Goal: Information Seeking & Learning: Find specific fact

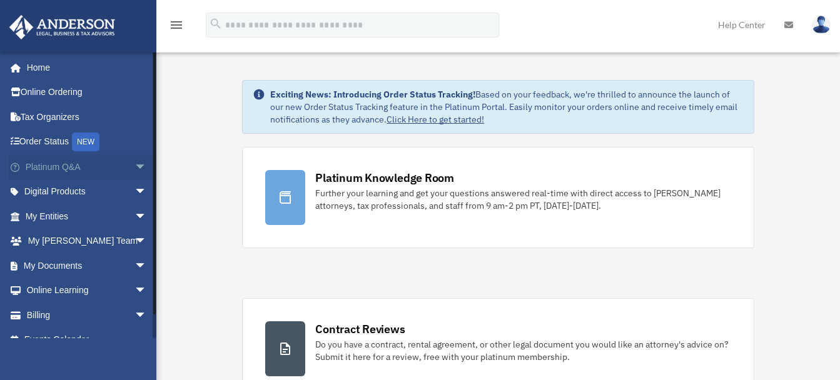
click at [134, 168] on span "arrow_drop_down" at bounding box center [146, 167] width 25 height 26
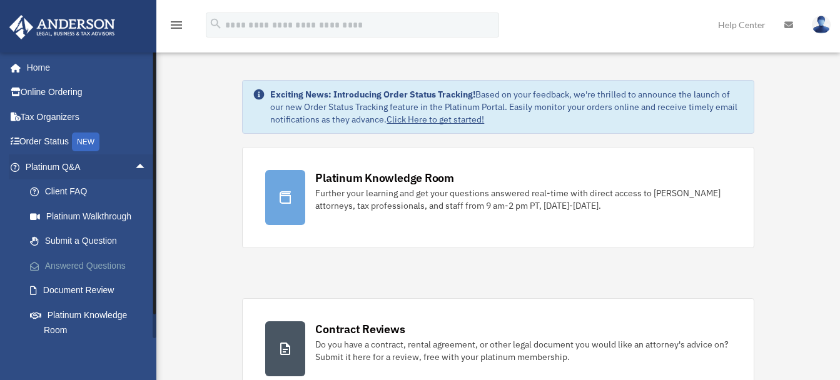
click at [103, 266] on link "Answered Questions" at bounding box center [92, 265] width 148 height 25
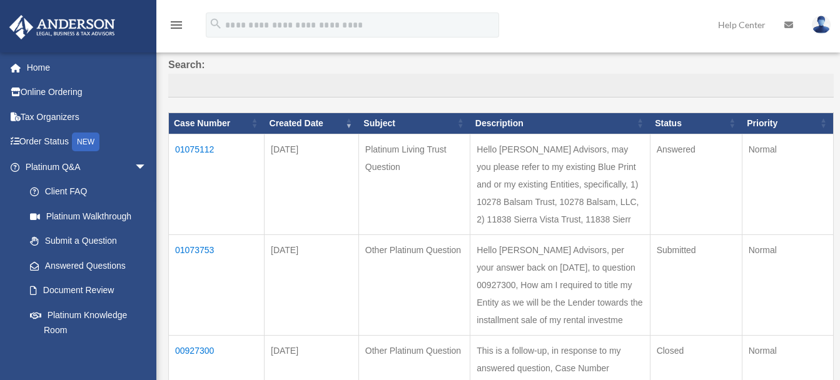
scroll to position [101, 0]
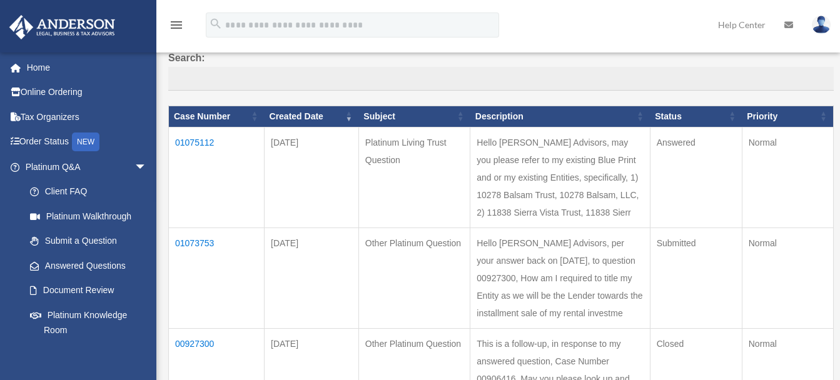
click at [195, 141] on td "01075112" at bounding box center [217, 177] width 96 height 101
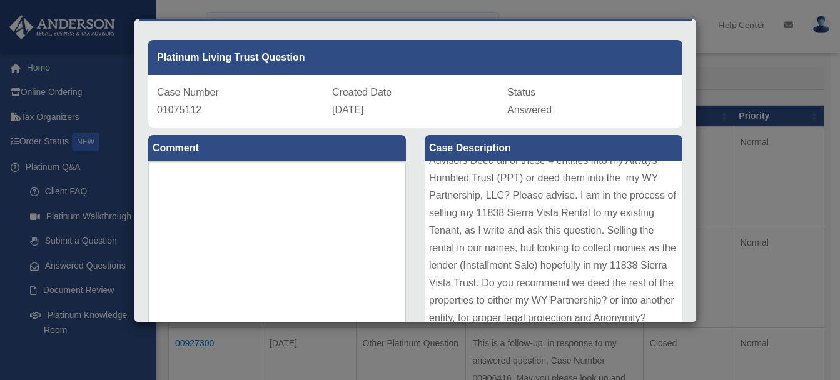
scroll to position [0, 0]
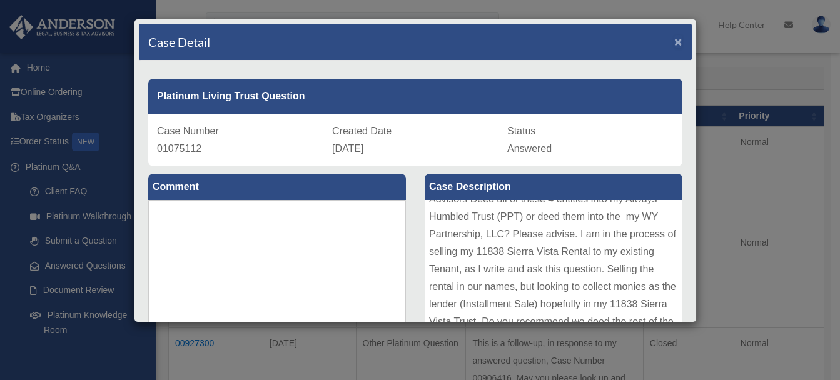
click at [674, 43] on span "×" at bounding box center [678, 41] width 8 height 14
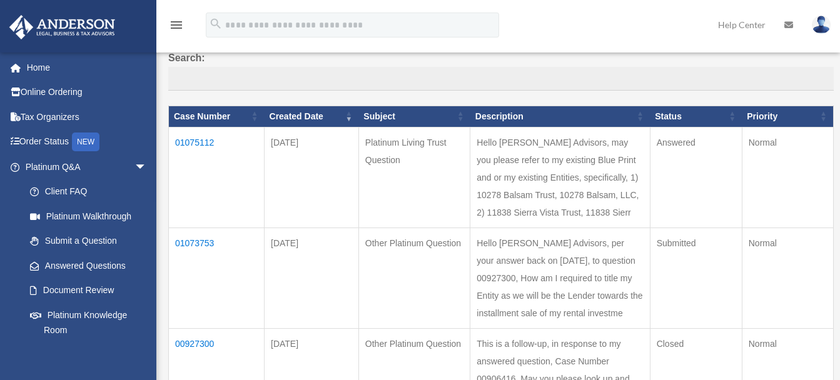
click at [198, 275] on td "01073753" at bounding box center [217, 278] width 96 height 101
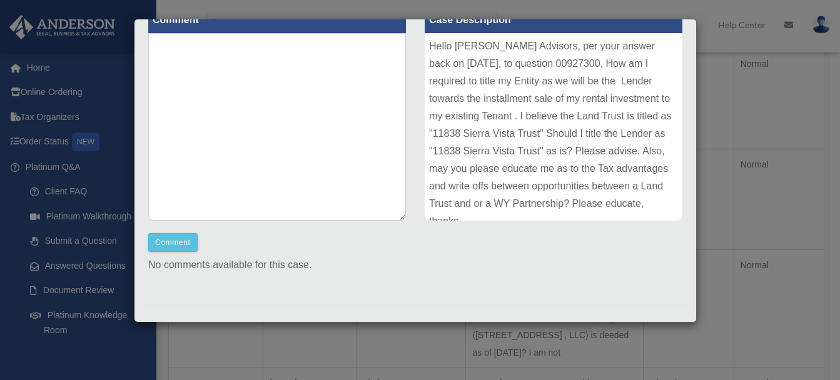
scroll to position [174, 0]
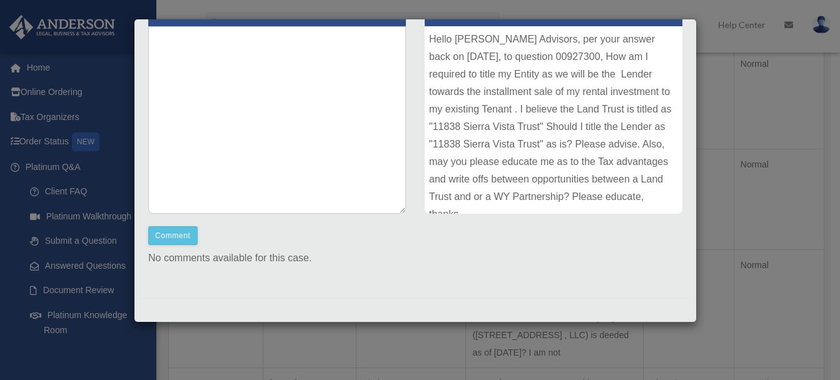
click at [651, 201] on div "Hello Anderson Advisors, per your answer back on April 10, 2025, to question 00…" at bounding box center [553, 120] width 258 height 188
click at [265, 261] on p "No comments available for this case." at bounding box center [415, 258] width 534 height 18
click at [168, 237] on button "Comment" at bounding box center [172, 235] width 49 height 19
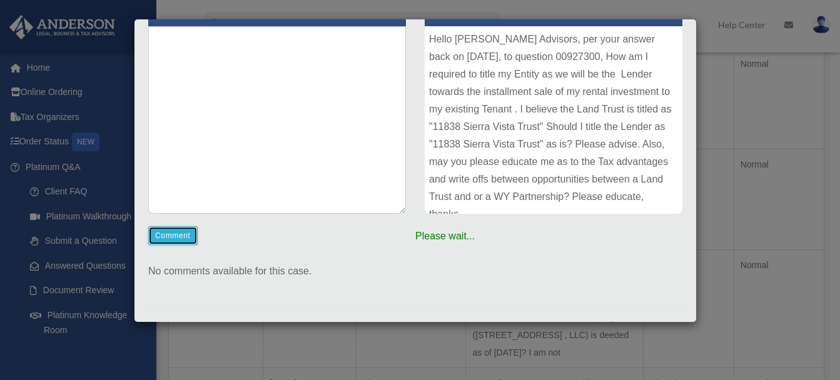
click at [168, 237] on button "Comment" at bounding box center [172, 235] width 49 height 19
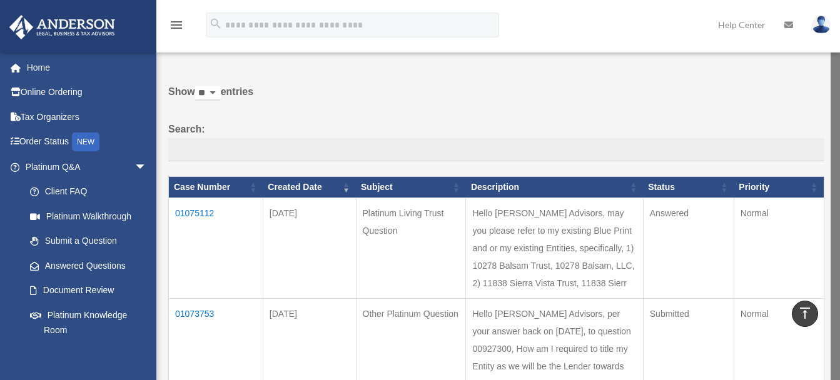
scroll to position [0, 0]
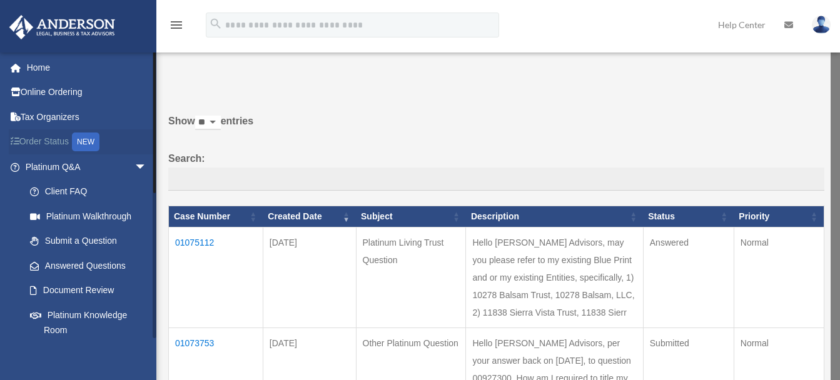
click at [49, 141] on link "Order Status NEW" at bounding box center [87, 142] width 157 height 26
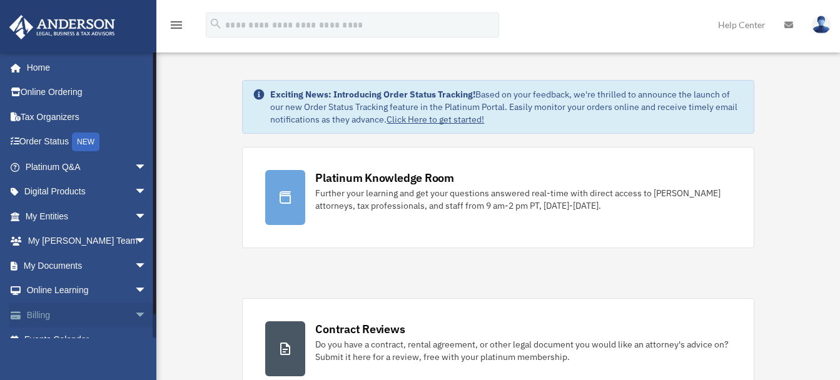
click at [134, 314] on span "arrow_drop_down" at bounding box center [146, 316] width 25 height 26
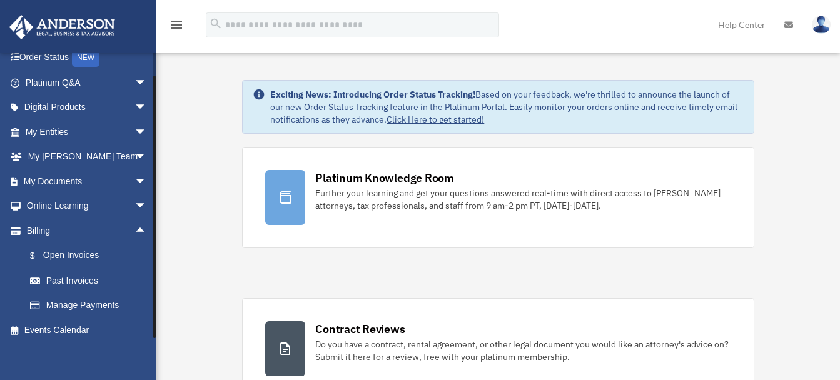
scroll to position [92, 0]
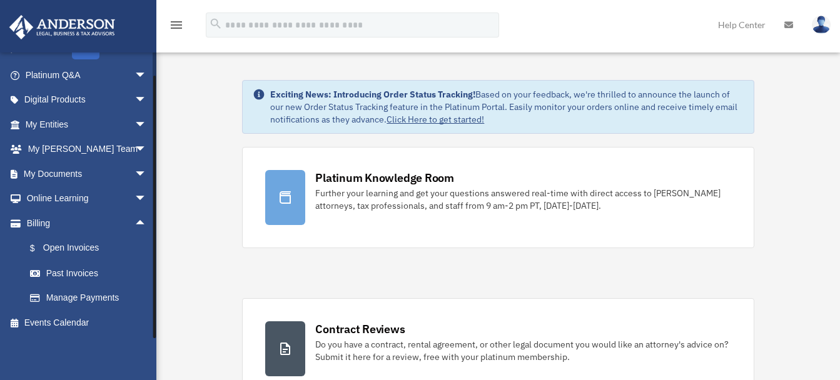
drag, startPoint x: 154, startPoint y: 269, endPoint x: 156, endPoint y: 311, distance: 42.5
click at [156, 311] on div at bounding box center [155, 195] width 4 height 286
click at [74, 246] on link "$ Open Invoices" at bounding box center [92, 249] width 148 height 26
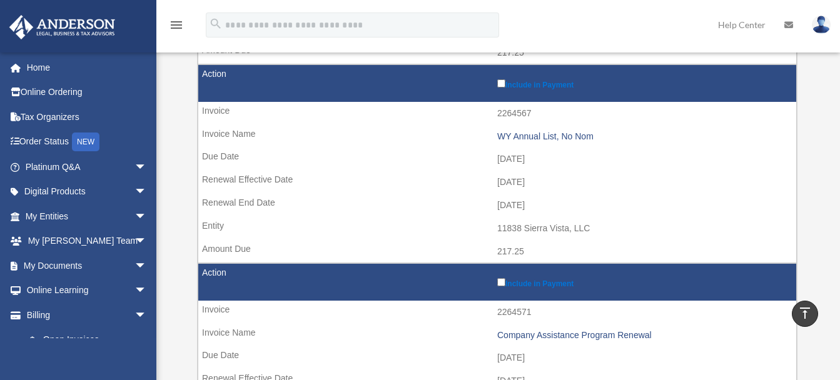
scroll to position [975, 0]
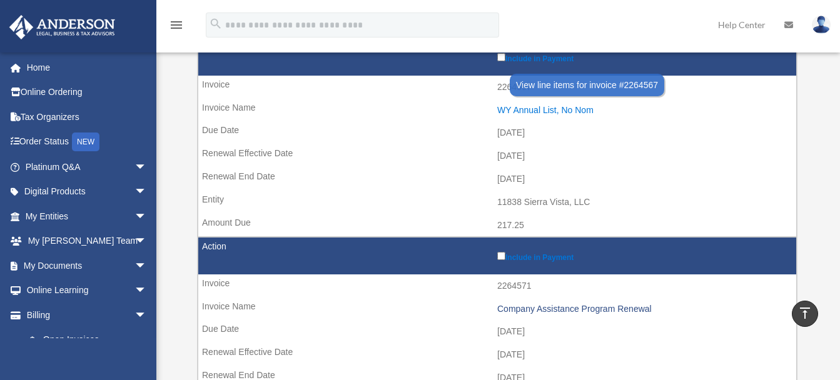
click at [563, 112] on div "WY Annual List, No Nom" at bounding box center [643, 110] width 293 height 11
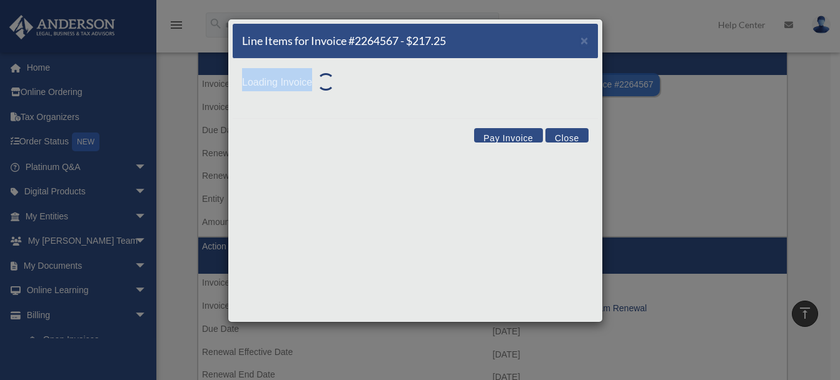
click at [563, 112] on div "Loading Invoice" at bounding box center [415, 88] width 365 height 59
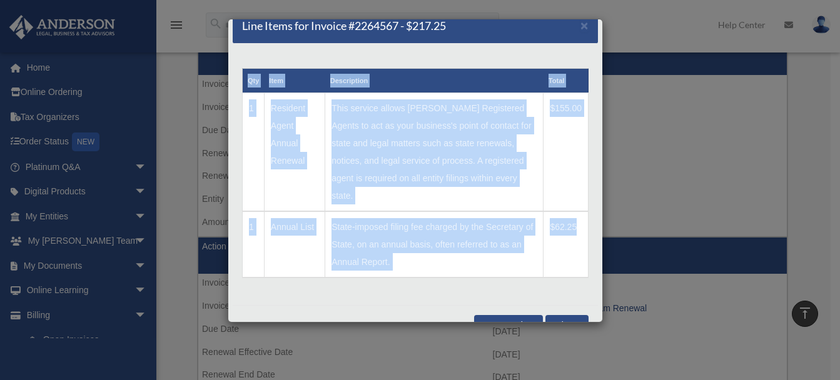
scroll to position [23, 0]
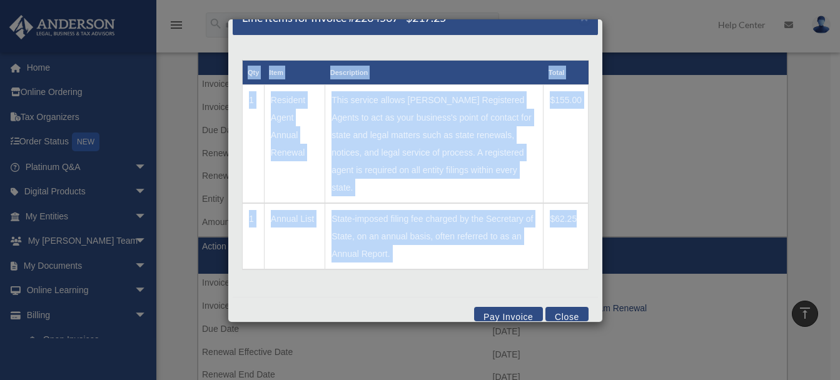
click at [554, 307] on button "Close" at bounding box center [566, 314] width 43 height 14
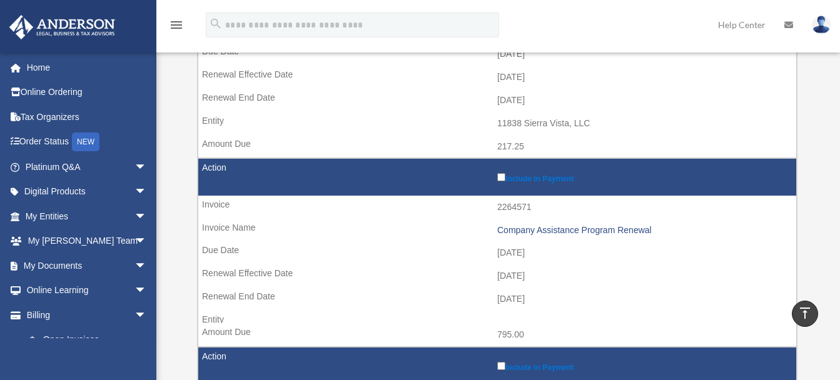
scroll to position [1059, 0]
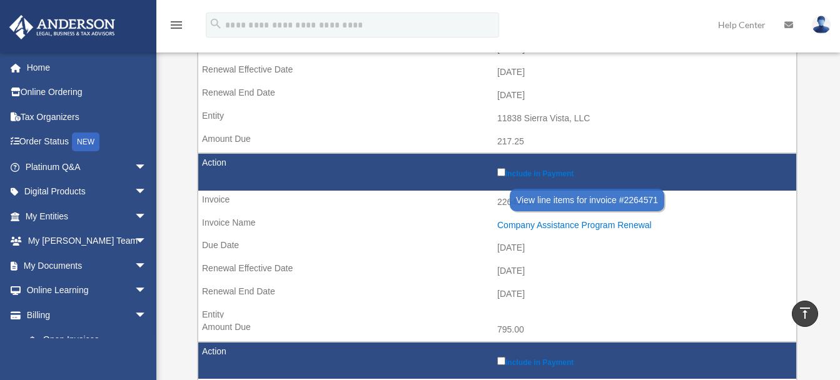
click at [624, 224] on div "Company Assistance Program Renewal" at bounding box center [643, 225] width 293 height 11
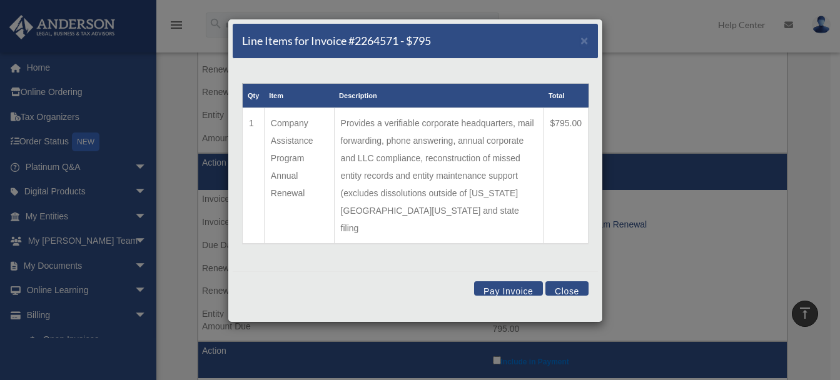
click at [558, 281] on button "Close" at bounding box center [566, 288] width 43 height 14
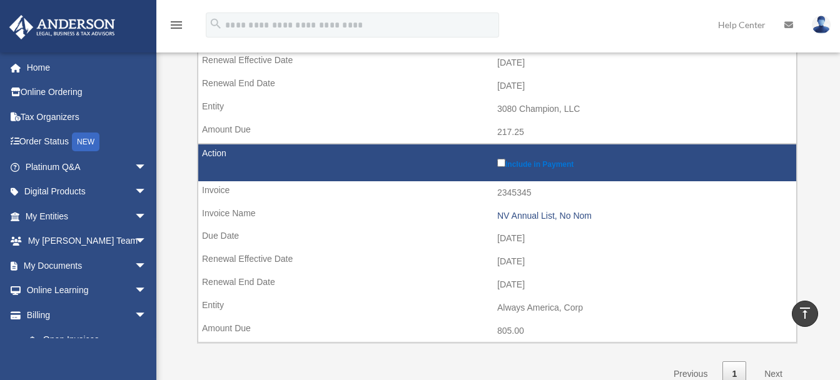
scroll to position [1659, 0]
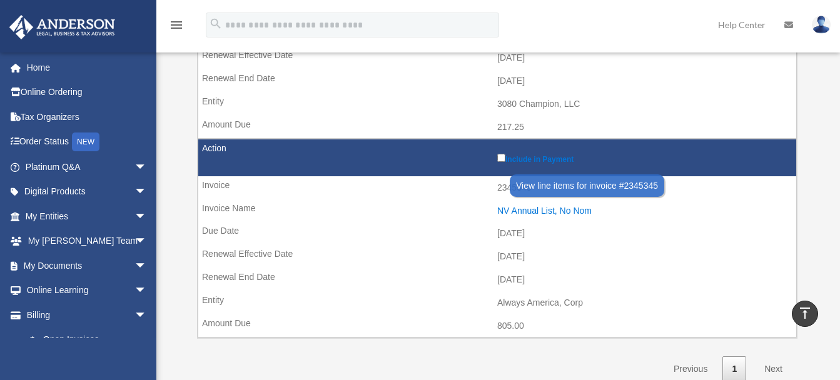
click at [578, 213] on div "NV Annual List, No Nom" at bounding box center [643, 211] width 293 height 11
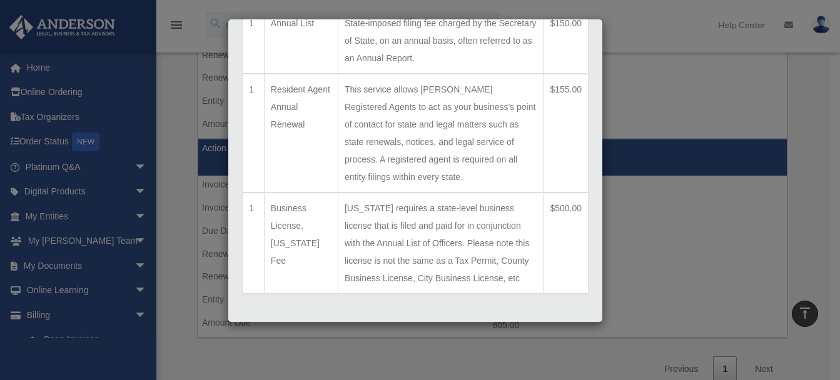
scroll to position [142, 0]
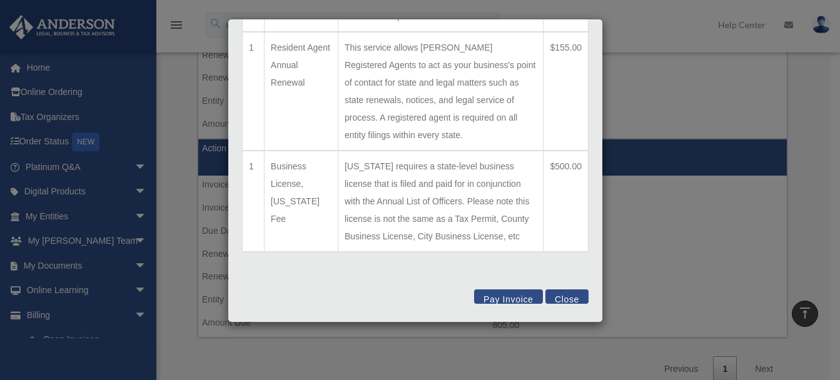
click at [562, 298] on button "Close" at bounding box center [566, 296] width 43 height 14
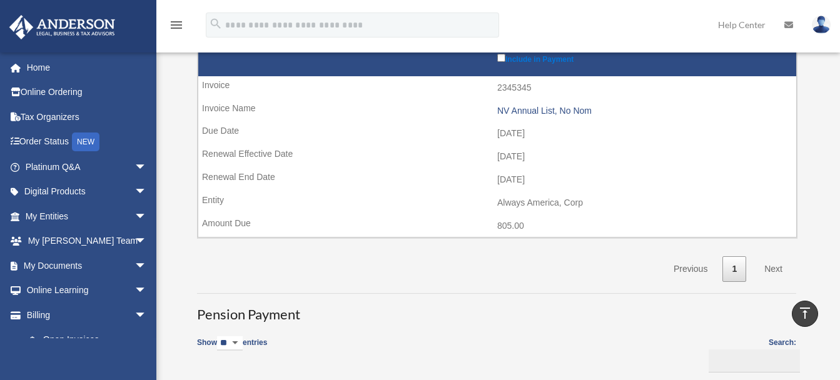
scroll to position [1784, 0]
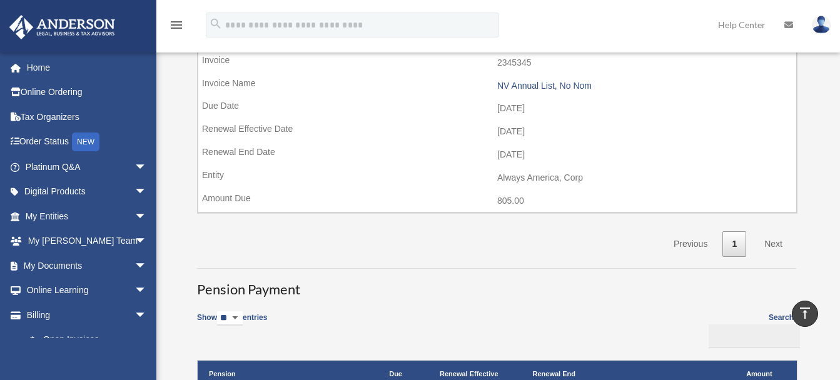
click at [773, 246] on link "Next" at bounding box center [773, 244] width 37 height 26
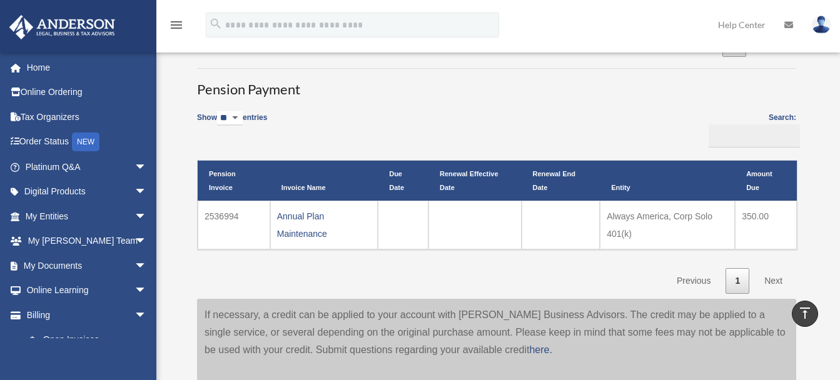
scroll to position [1959, 0]
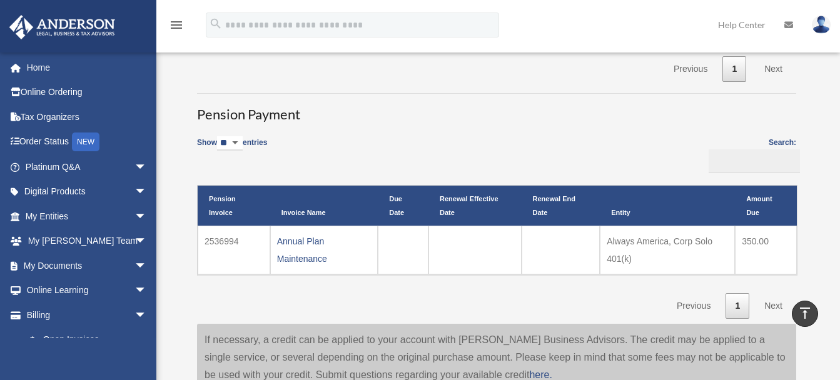
click at [630, 244] on td "Always America, Corp Solo 401(k)" at bounding box center [666, 250] width 135 height 49
click at [311, 242] on link "Annual Plan Maintenance" at bounding box center [302, 250] width 50 height 28
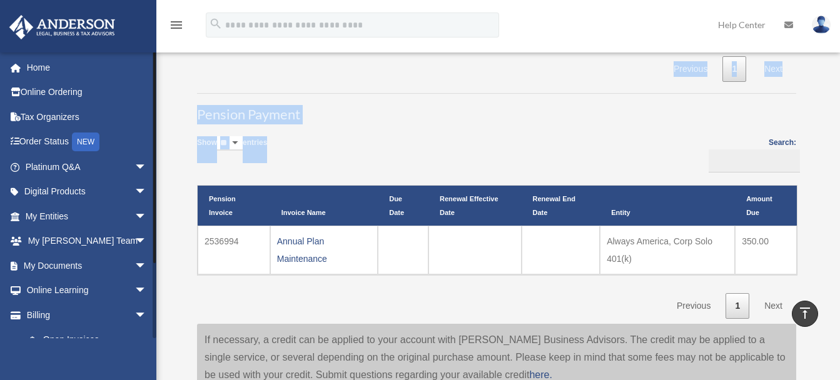
drag, startPoint x: 156, startPoint y: 317, endPoint x: 153, endPoint y: 336, distance: 19.0
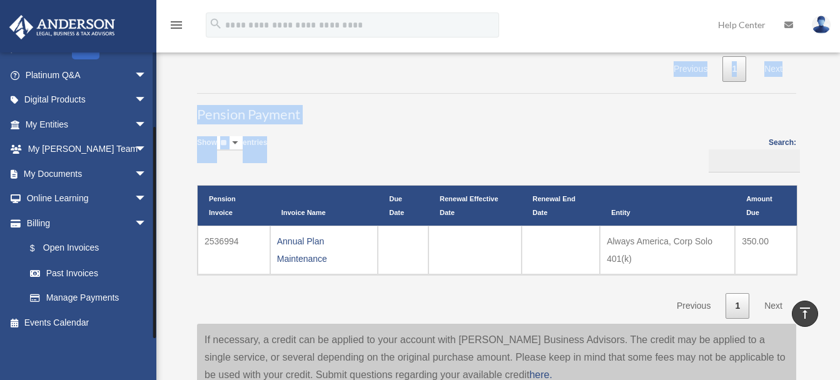
drag, startPoint x: 154, startPoint y: 320, endPoint x: 153, endPoint y: 334, distance: 13.8
click at [153, 334] on div at bounding box center [155, 195] width 4 height 286
click at [103, 296] on link "Manage Payments" at bounding box center [92, 298] width 148 height 25
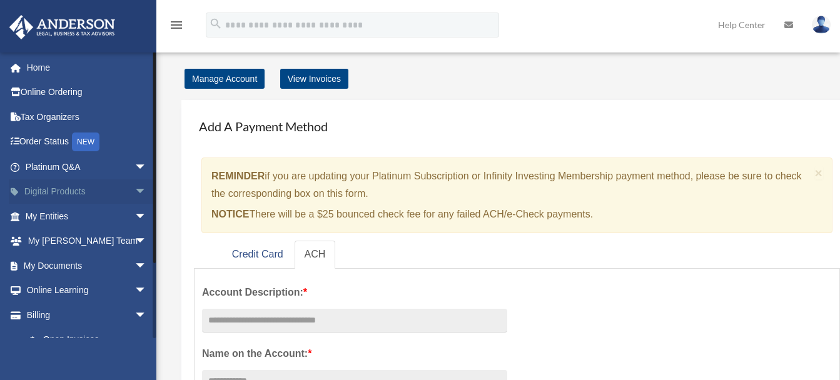
click at [64, 189] on link "Digital Products arrow_drop_down" at bounding box center [87, 191] width 157 height 25
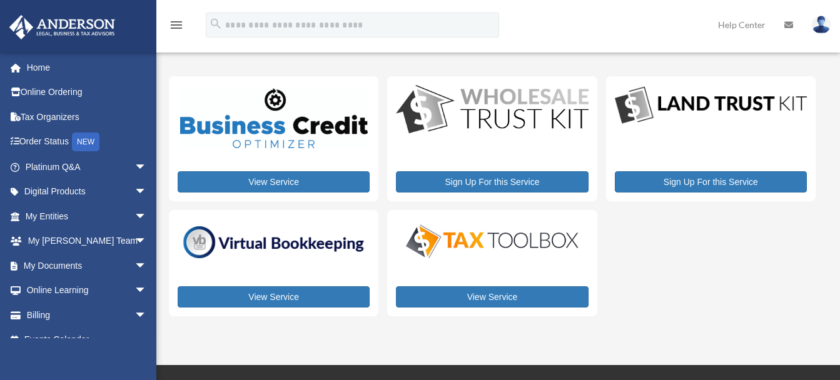
click at [692, 107] on img at bounding box center [710, 105] width 192 height 41
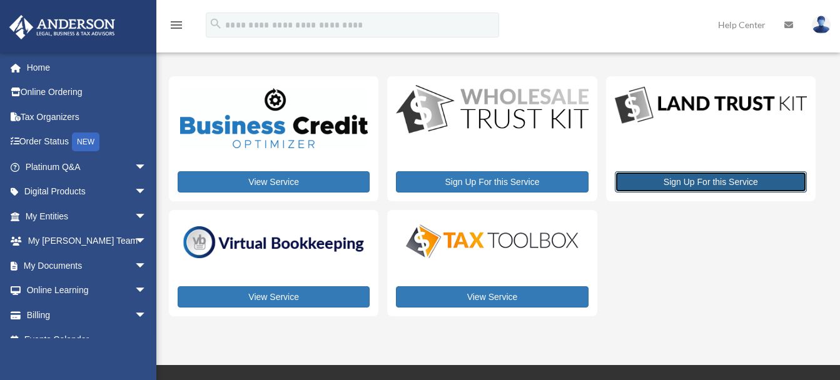
click at [704, 181] on link "Sign Up For this Service" at bounding box center [710, 181] width 192 height 21
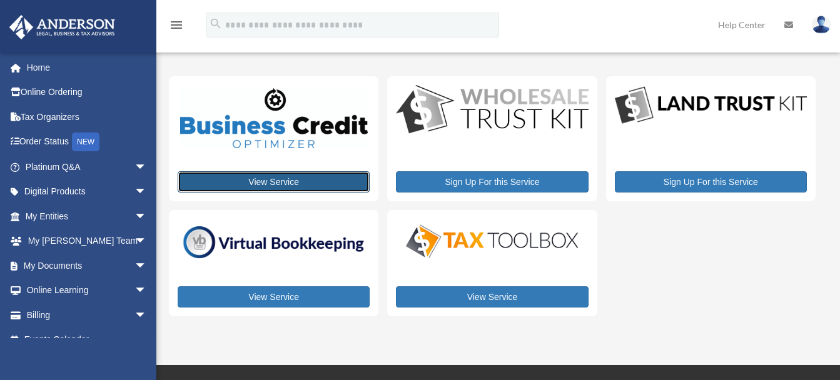
click at [280, 174] on link "View Service" at bounding box center [274, 181] width 192 height 21
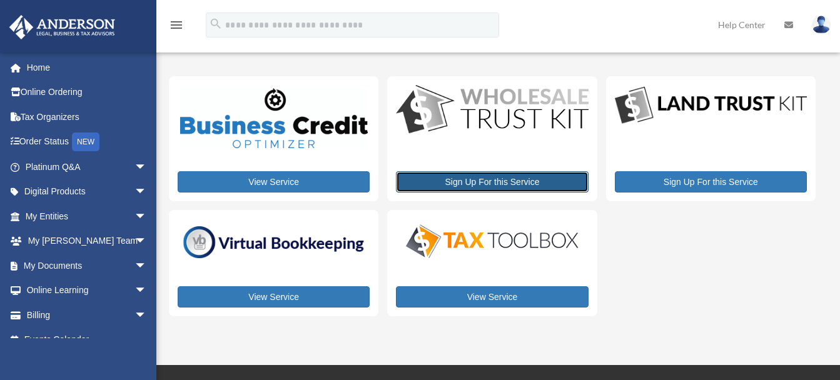
click at [485, 179] on link "Sign Up For this Service" at bounding box center [492, 181] width 192 height 21
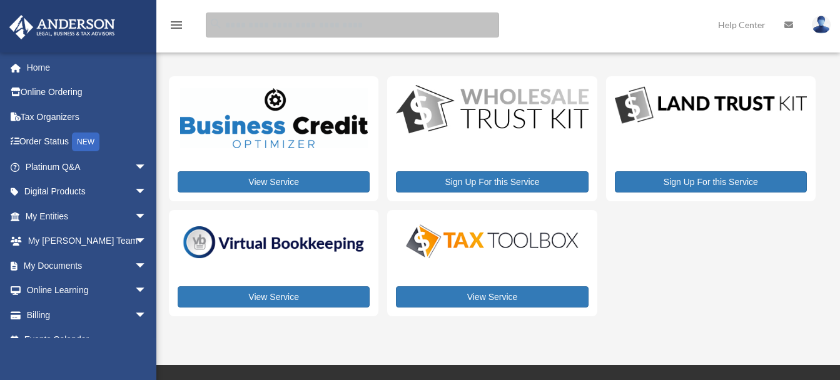
click at [232, 26] on input "search" at bounding box center [352, 25] width 293 height 25
type input "*"
type input "**********"
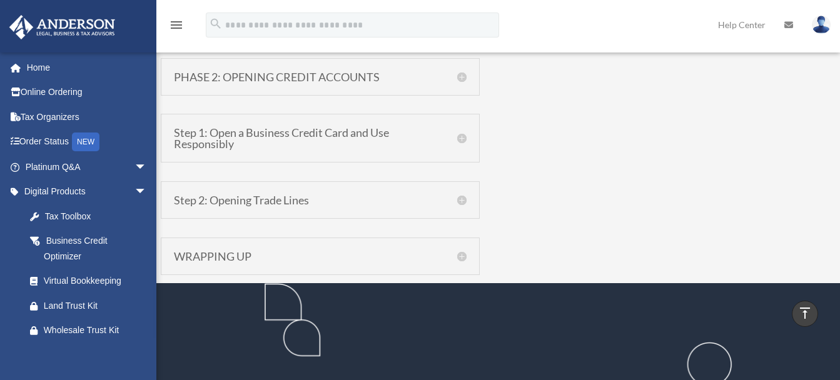
scroll to position [1267, 0]
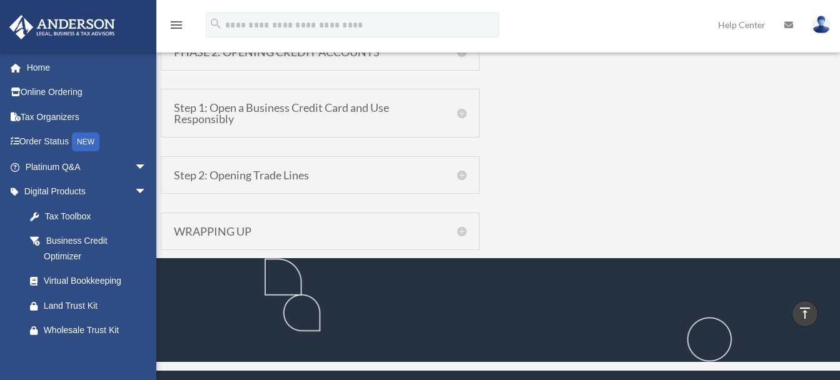
click at [458, 114] on h5 "Step 1: Open a Business Credit Card and Use Responsibly" at bounding box center [320, 113] width 293 height 23
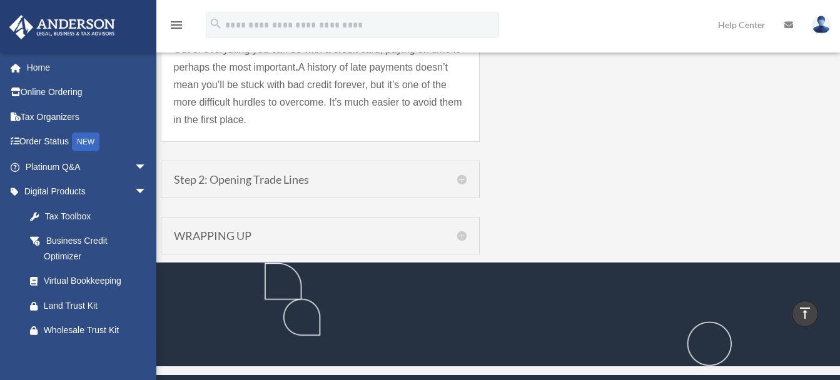
scroll to position [2117, 0]
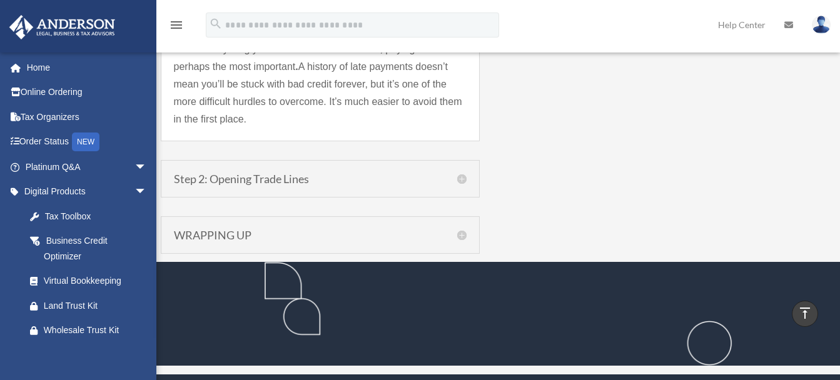
click at [463, 182] on h5 "Step 2: Opening Trade Lines" at bounding box center [320, 178] width 293 height 11
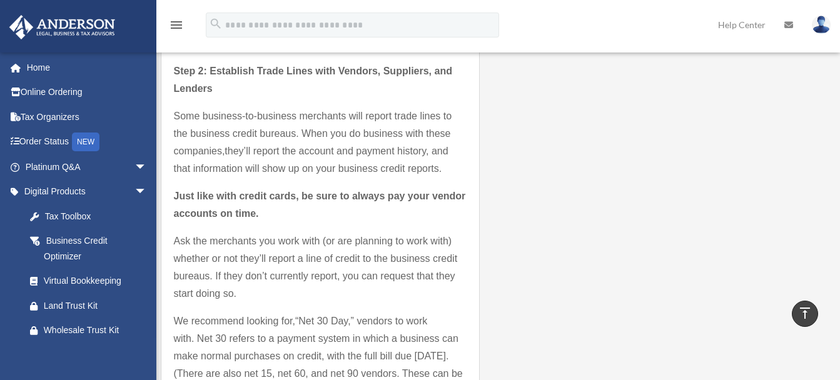
scroll to position [1391, 0]
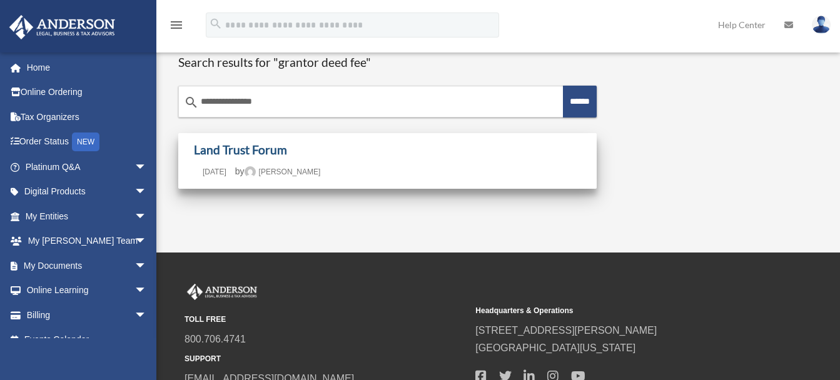
click at [231, 148] on link "Land Trust Forum" at bounding box center [240, 150] width 93 height 14
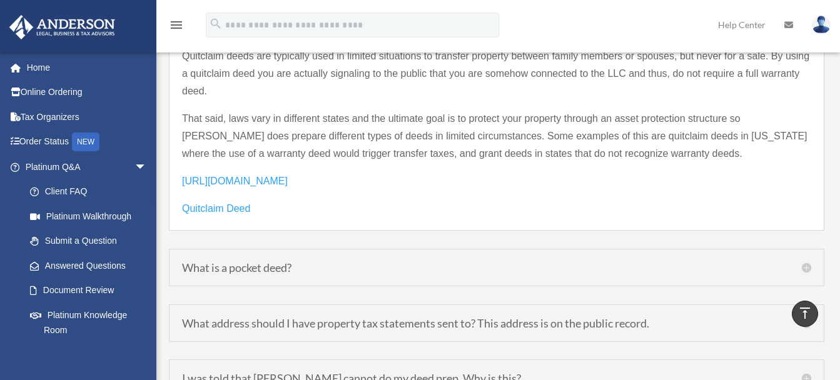
scroll to position [1855, 0]
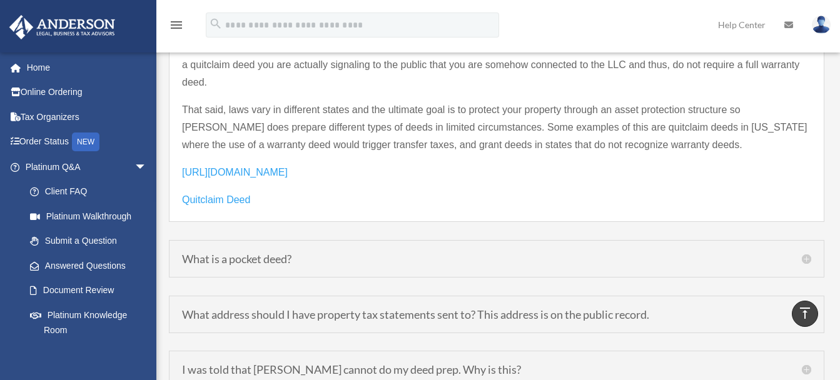
click at [638, 314] on h5 "What address should I have property tax statements sent to? This address is on …" at bounding box center [496, 314] width 629 height 11
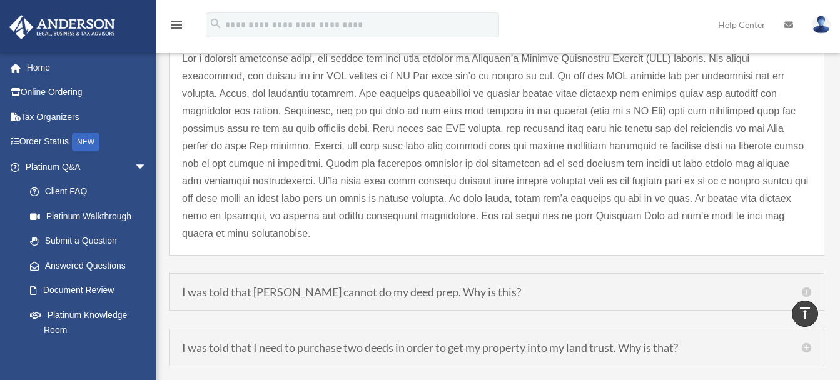
scroll to position [1811, 0]
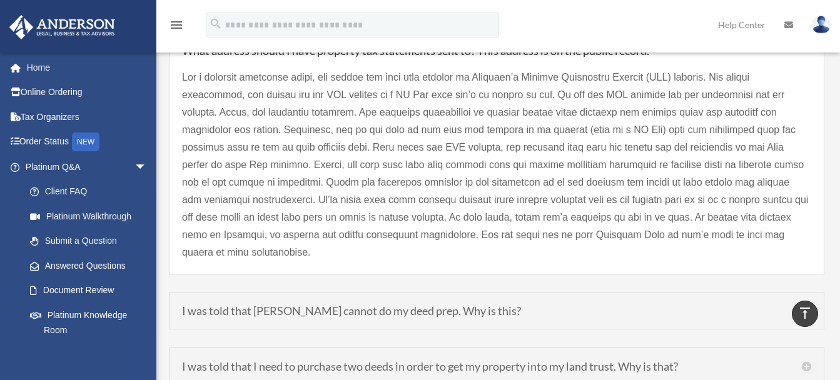
click at [638, 314] on h5 "I was told that Anderson cannot do my deed prep. Why is this?" at bounding box center [496, 310] width 629 height 11
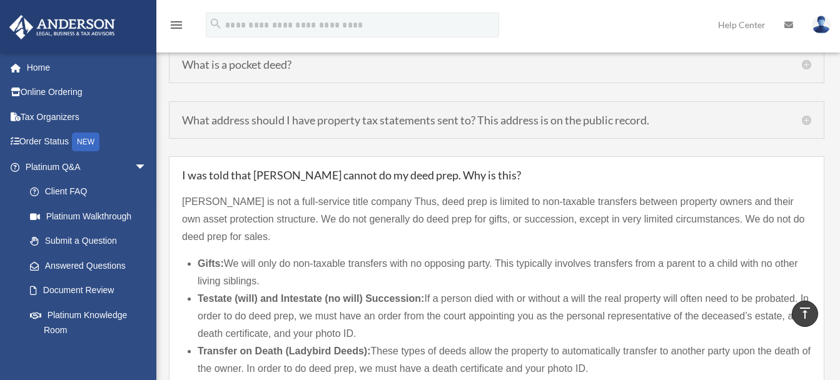
scroll to position [1736, 0]
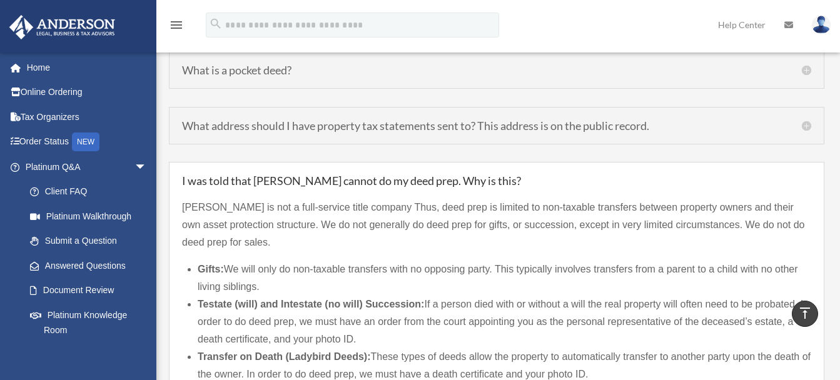
click at [810, 129] on h5 "What address should I have property tax statements sent to? This address is on …" at bounding box center [496, 125] width 629 height 11
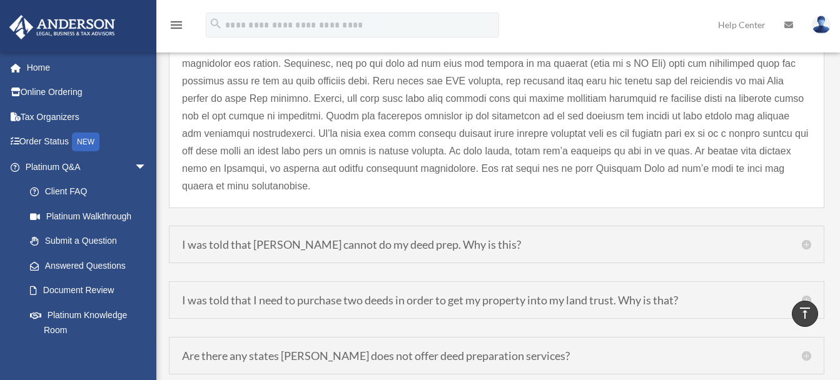
scroll to position [1886, 0]
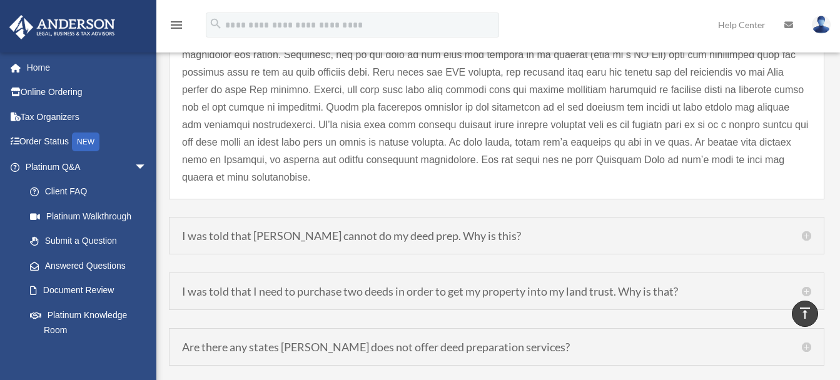
click at [474, 238] on h5 "I was told that Anderson cannot do my deed prep. Why is this?" at bounding box center [496, 235] width 629 height 11
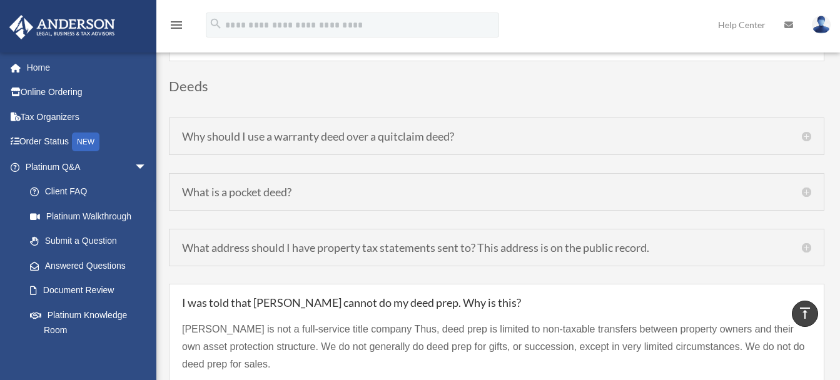
scroll to position [1611, 0]
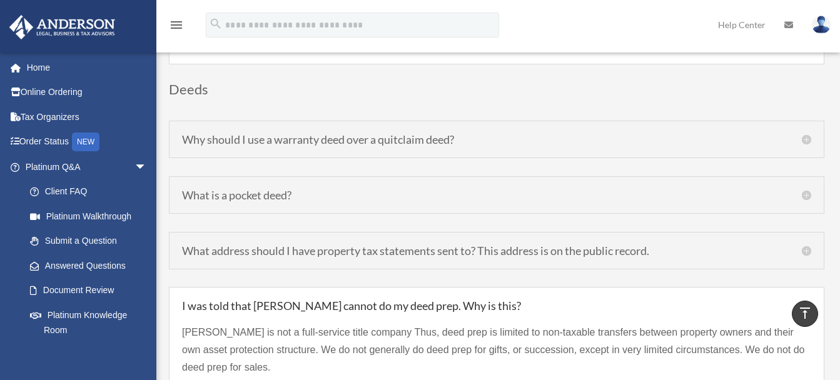
click at [808, 139] on h5 "Why should I use a warranty deed over a quitclaim deed?" at bounding box center [496, 139] width 629 height 11
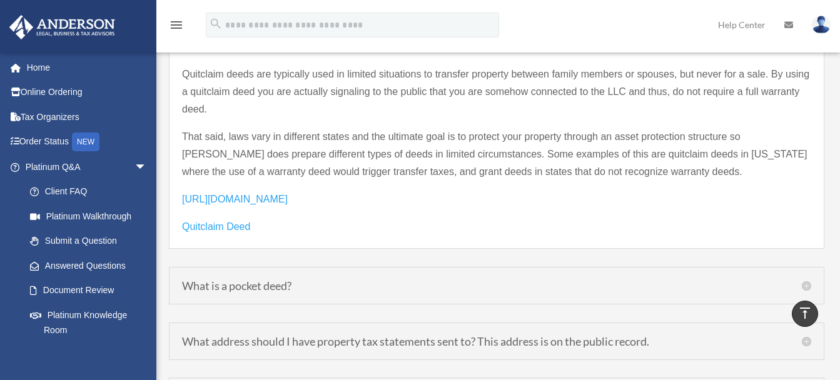
scroll to position [1853, 0]
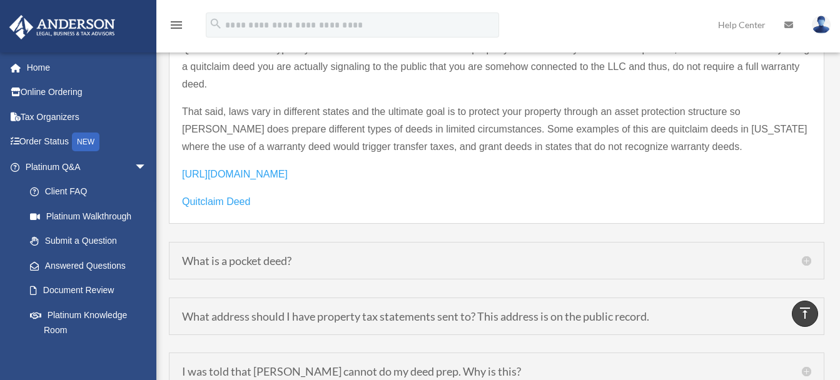
click at [288, 173] on span "https://www.investopedia.com/terms/b/bundle-of-rights.asp" at bounding box center [235, 174] width 106 height 11
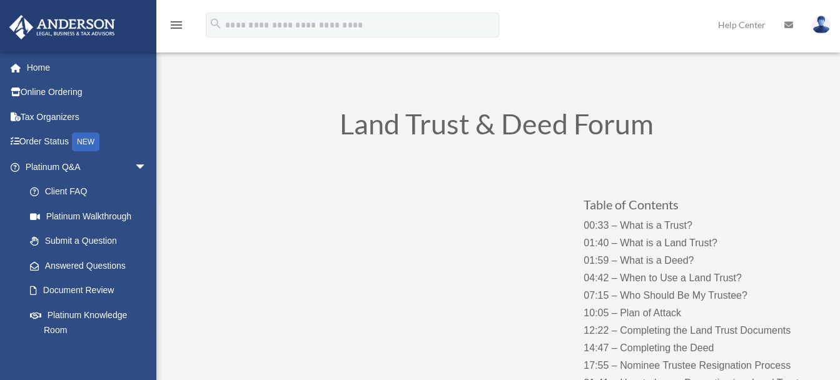
scroll to position [1849, 0]
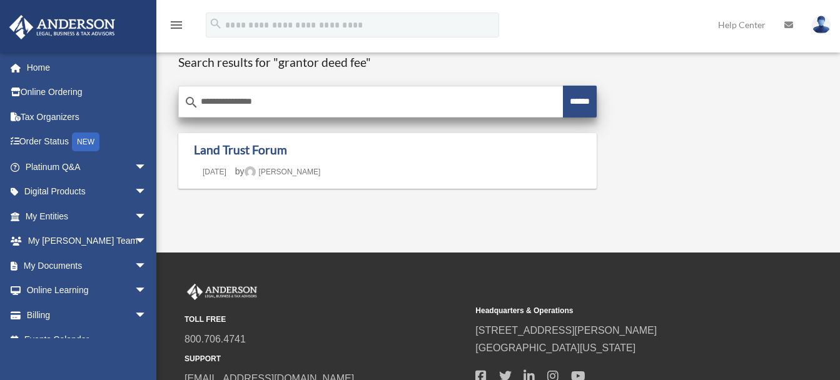
click at [199, 99] on input "**********" at bounding box center [371, 102] width 384 height 30
click at [199, 103] on input "**********" at bounding box center [371, 102] width 384 height 30
type input "**********"
click at [586, 109] on input "******" at bounding box center [579, 102] width 33 height 32
click at [300, 104] on input "**********" at bounding box center [371, 102] width 384 height 30
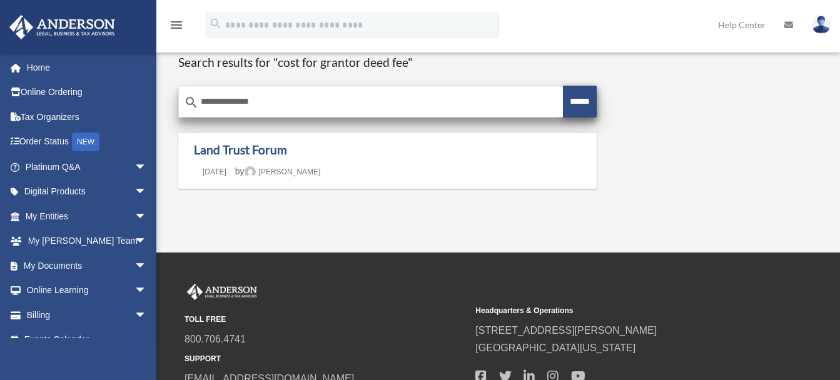
type input "**********"
click at [575, 106] on input "******" at bounding box center [579, 102] width 33 height 32
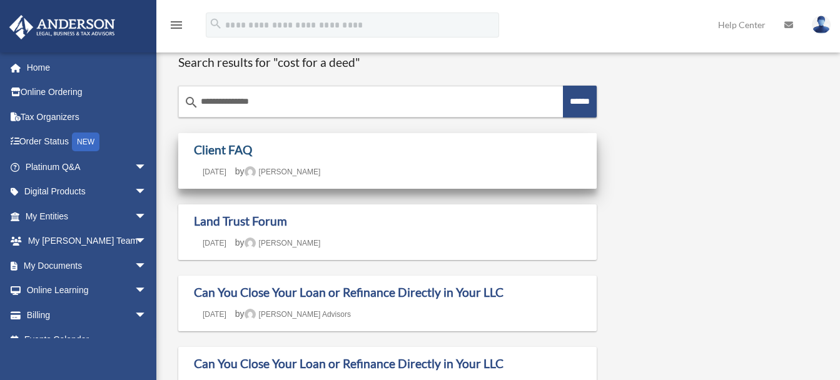
click at [231, 144] on link "Client FAQ" at bounding box center [223, 150] width 58 height 14
click at [229, 149] on link "Client FAQ" at bounding box center [223, 150] width 58 height 14
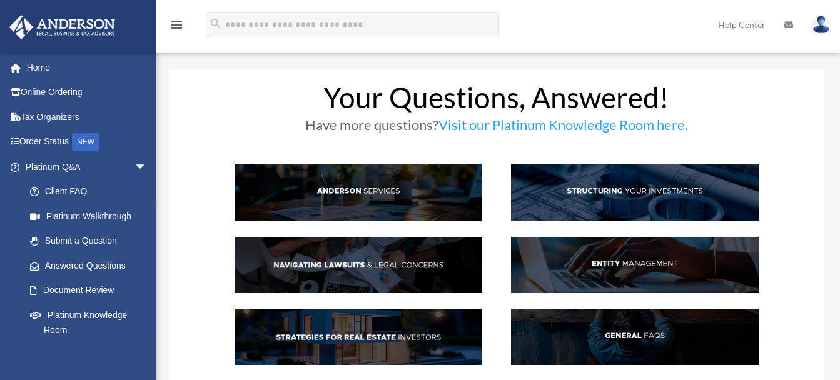
click at [350, 193] on img at bounding box center [358, 192] width 248 height 56
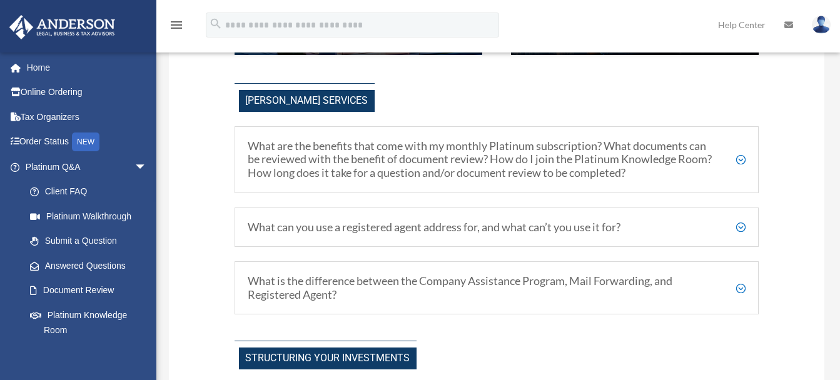
scroll to position [318, 0]
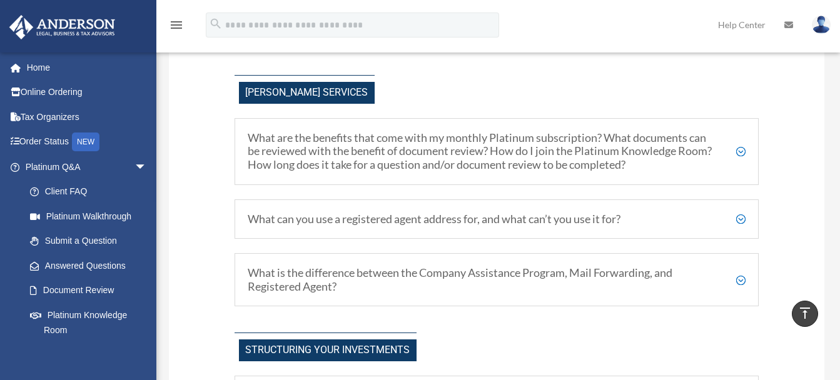
click at [738, 150] on h5 "What are the benefits that come with my monthly Platinum subscription? What doc…" at bounding box center [497, 151] width 498 height 41
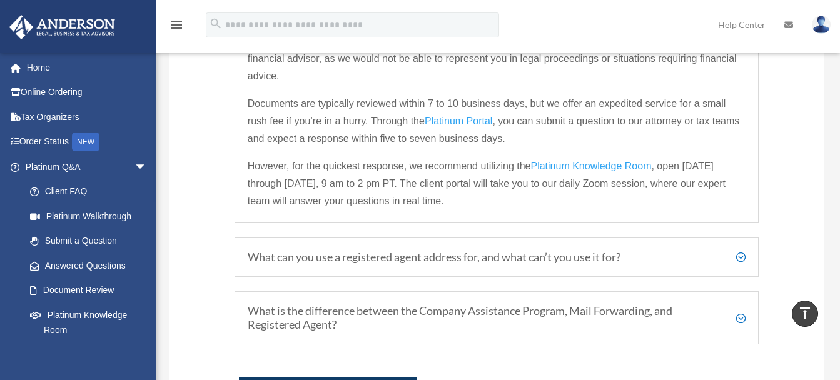
scroll to position [530, 0]
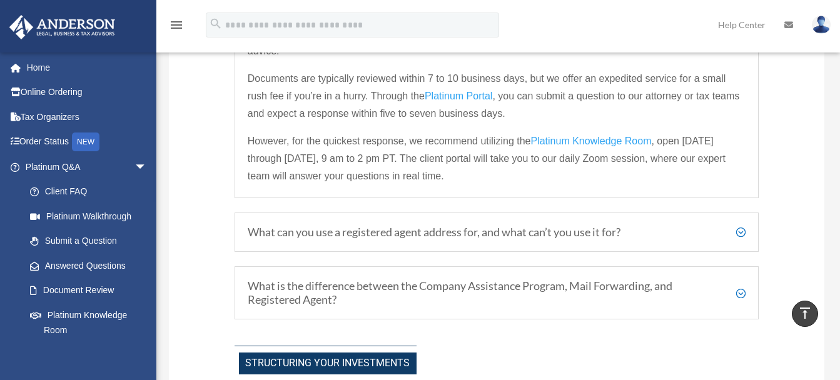
click at [741, 234] on h5 "What can you use a registered agent address for, and what can’t you use it for?" at bounding box center [497, 233] width 498 height 14
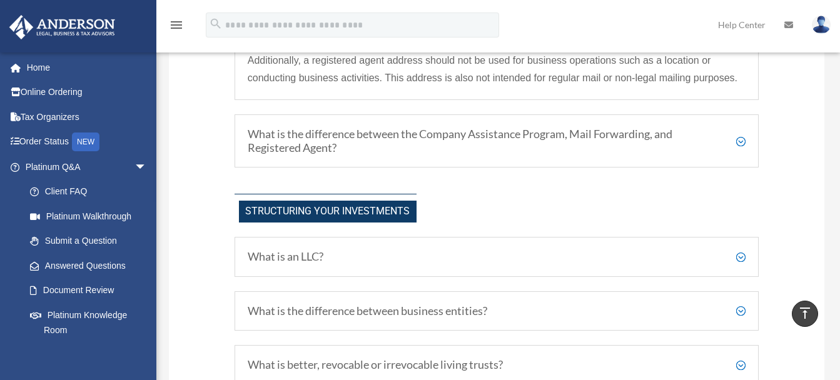
scroll to position [611, 0]
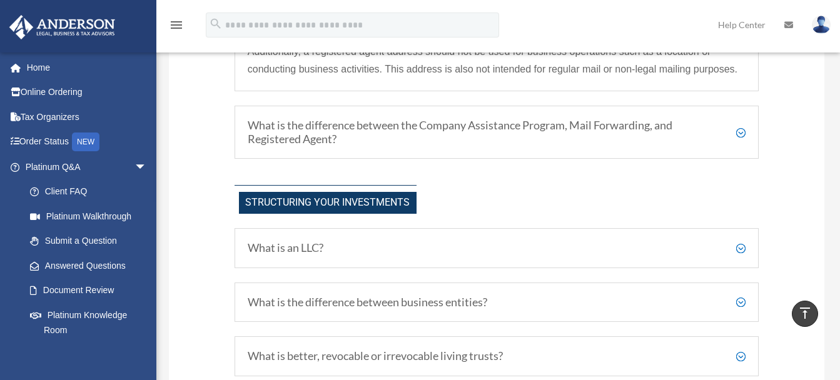
click at [738, 124] on h5 "What is the difference between the Company Assistance Program, Mail Forwarding,…" at bounding box center [497, 132] width 498 height 27
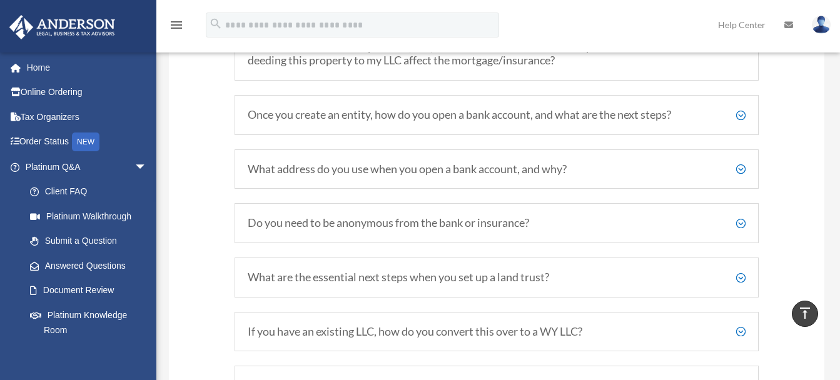
scroll to position [0, 0]
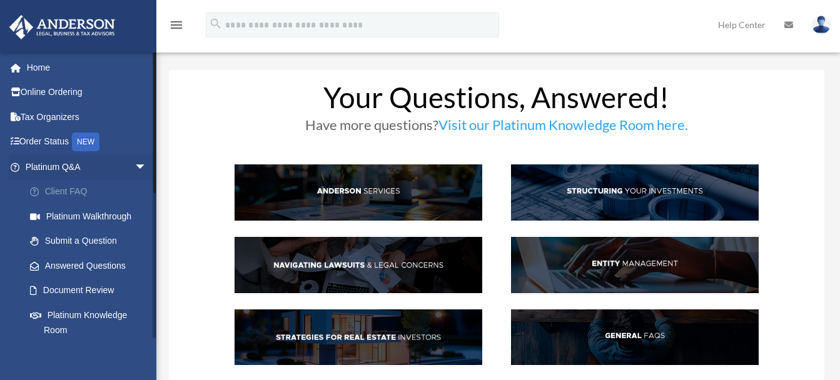
click at [66, 193] on link "Client FAQ" at bounding box center [92, 191] width 148 height 25
click at [83, 211] on link "Platinum Walkthrough" at bounding box center [92, 216] width 148 height 25
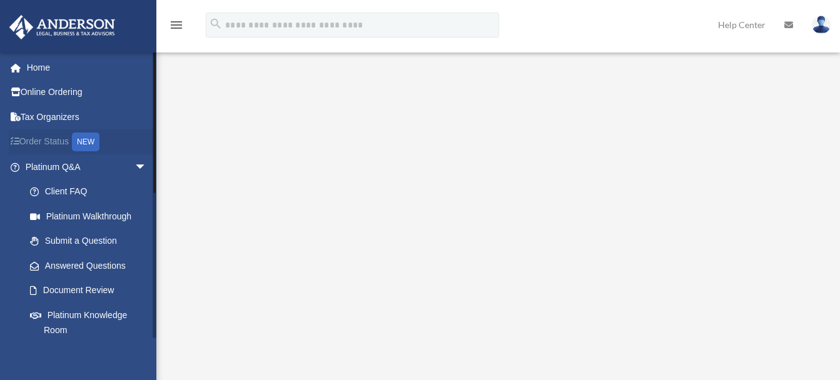
click at [43, 143] on link "Order Status NEW" at bounding box center [87, 142] width 157 height 26
